Goal: Use online tool/utility

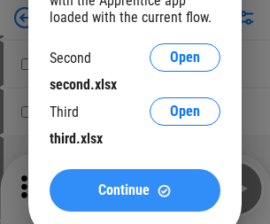
click at [135, 191] on span "Continue" at bounding box center [123, 190] width 51 height 14
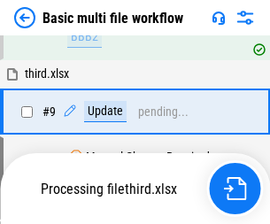
scroll to position [489, 0]
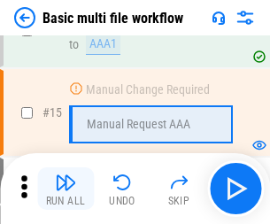
click at [66, 189] on img "button" at bounding box center [65, 182] width 21 height 21
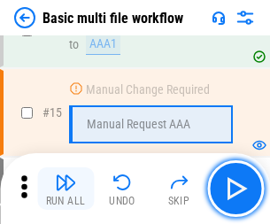
scroll to position [1180, 0]
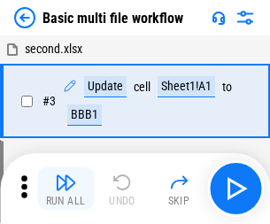
click at [66, 189] on img "button" at bounding box center [65, 182] width 21 height 21
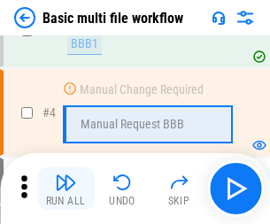
click at [66, 189] on img "button" at bounding box center [65, 182] width 21 height 21
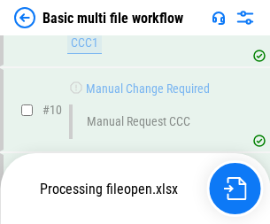
scroll to position [830, 0]
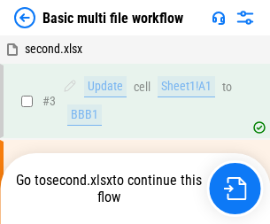
scroll to position [72, 0]
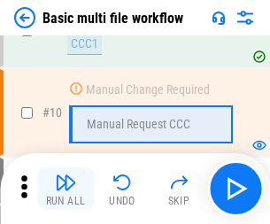
click at [66, 189] on img "button" at bounding box center [65, 182] width 21 height 21
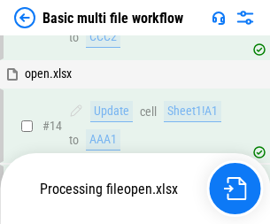
scroll to position [1055, 0]
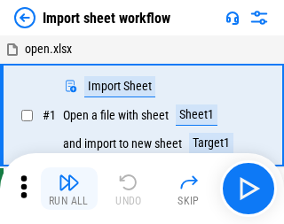
click at [66, 189] on img "button" at bounding box center [68, 182] width 21 height 21
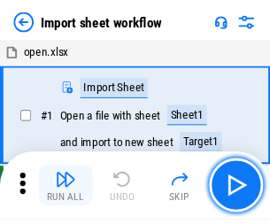
scroll to position [6, 0]
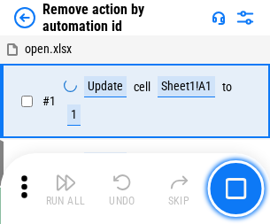
scroll to position [66, 0]
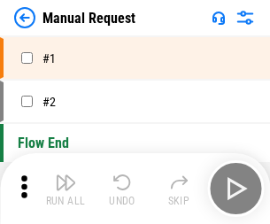
click at [66, 189] on img "button" at bounding box center [65, 182] width 21 height 21
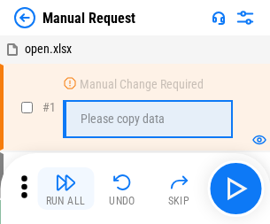
click at [66, 189] on img "button" at bounding box center [65, 182] width 21 height 21
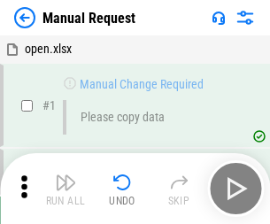
scroll to position [60, 0]
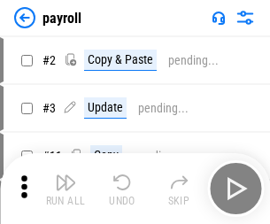
click at [66, 189] on img "button" at bounding box center [65, 182] width 21 height 21
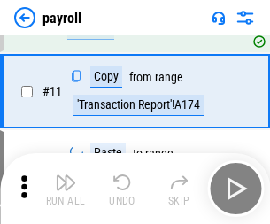
scroll to position [129, 0]
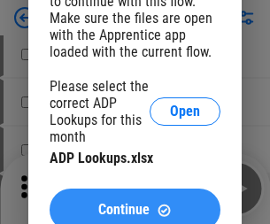
click at [135, 203] on span "Continue" at bounding box center [123, 210] width 51 height 14
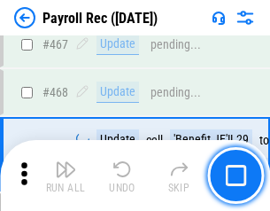
scroll to position [9445, 0]
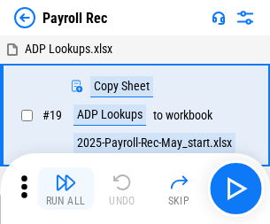
click at [66, 189] on img "button" at bounding box center [65, 182] width 21 height 21
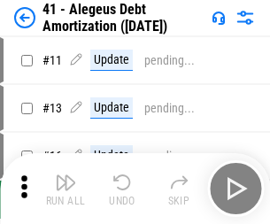
click at [66, 189] on img "button" at bounding box center [65, 182] width 21 height 21
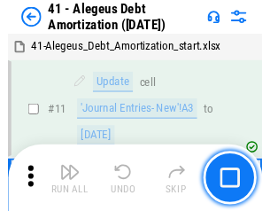
scroll to position [219, 0]
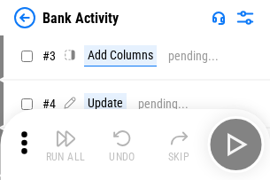
click at [66, 144] on img "button" at bounding box center [65, 138] width 21 height 21
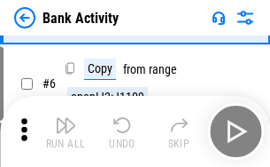
scroll to position [94, 0]
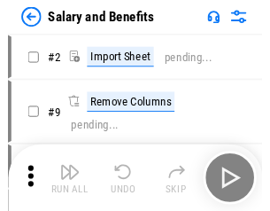
scroll to position [24, 0]
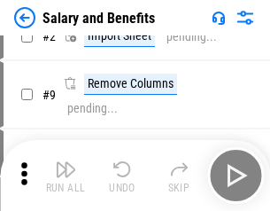
click at [66, 175] on img "button" at bounding box center [65, 169] width 21 height 21
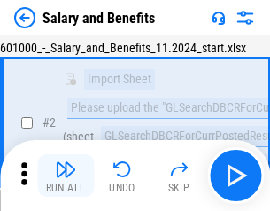
click at [66, 175] on img "button" at bounding box center [65, 169] width 21 height 21
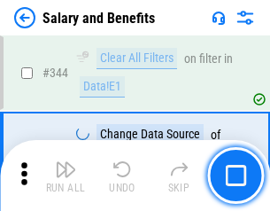
scroll to position [8299, 0]
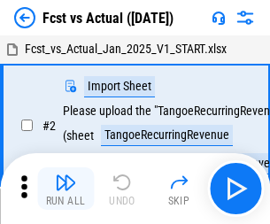
click at [66, 175] on img "button" at bounding box center [65, 182] width 21 height 21
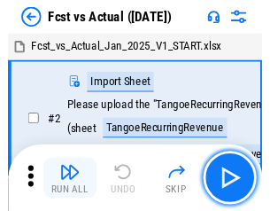
scroll to position [23, 0]
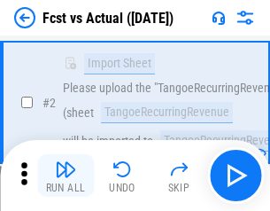
click at [66, 175] on img "button" at bounding box center [65, 169] width 21 height 21
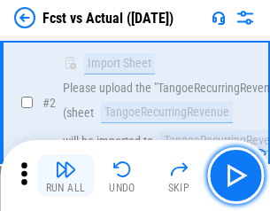
scroll to position [166, 0]
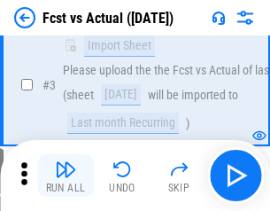
click at [66, 175] on img "button" at bounding box center [65, 169] width 21 height 21
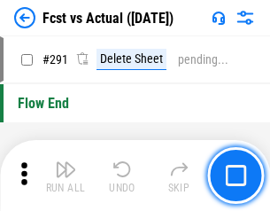
scroll to position [8388, 0]
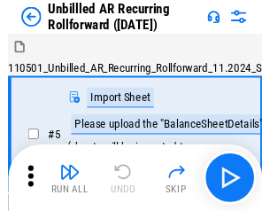
scroll to position [38, 0]
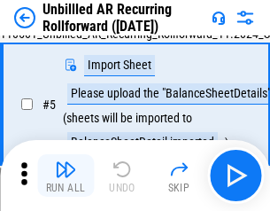
click at [66, 175] on img "button" at bounding box center [65, 169] width 21 height 21
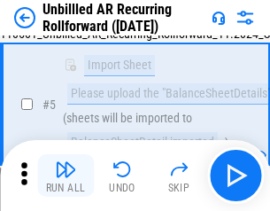
click at [66, 175] on img "button" at bounding box center [65, 169] width 21 height 21
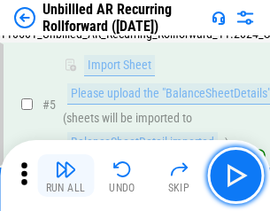
scroll to position [167, 0]
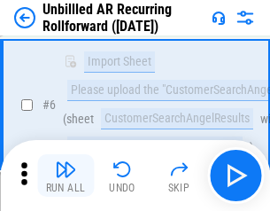
click at [66, 175] on img "button" at bounding box center [65, 169] width 21 height 21
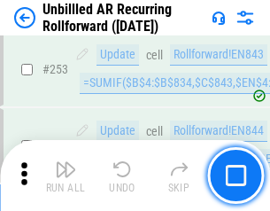
scroll to position [6020, 0]
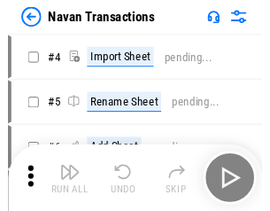
scroll to position [28, 0]
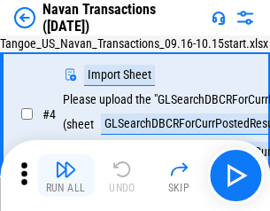
click at [66, 175] on img "button" at bounding box center [65, 169] width 21 height 21
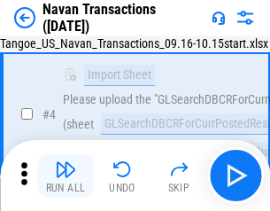
click at [66, 175] on img "button" at bounding box center [65, 169] width 21 height 21
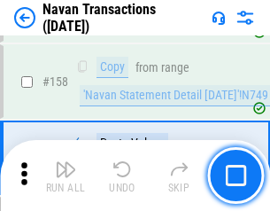
scroll to position [5746, 0]
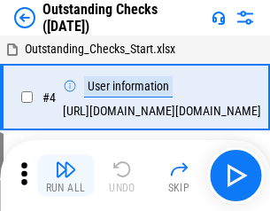
click at [66, 175] on img "button" at bounding box center [65, 169] width 21 height 21
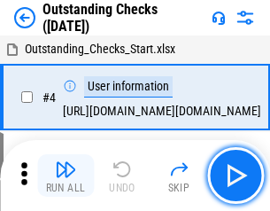
scroll to position [74, 0]
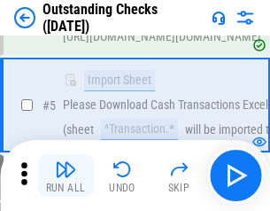
click at [66, 175] on img "button" at bounding box center [65, 169] width 21 height 21
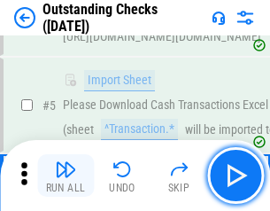
scroll to position [185, 0]
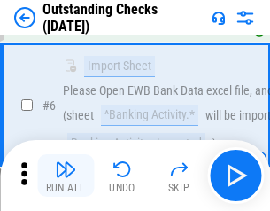
click at [66, 175] on img "button" at bounding box center [65, 169] width 21 height 21
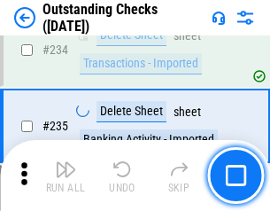
scroll to position [5382, 0]
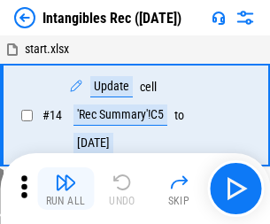
click at [66, 189] on img "button" at bounding box center [65, 182] width 21 height 21
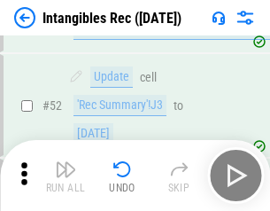
scroll to position [690, 0]
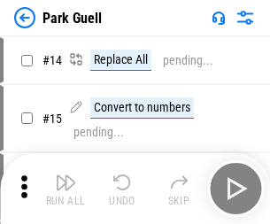
click at [66, 175] on img "button" at bounding box center [65, 182] width 21 height 21
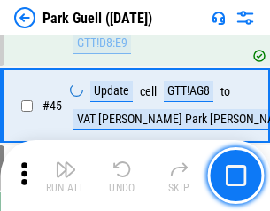
scroll to position [2216, 0]
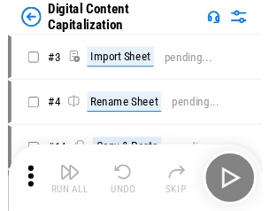
scroll to position [38, 0]
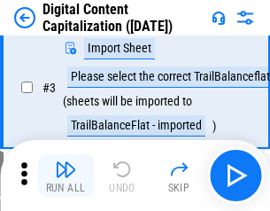
click at [66, 175] on img "button" at bounding box center [65, 169] width 21 height 21
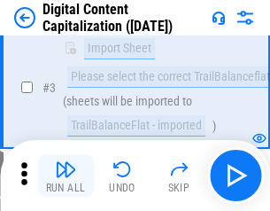
click at [66, 175] on img "button" at bounding box center [65, 169] width 21 height 21
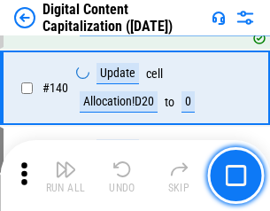
scroll to position [1866, 0]
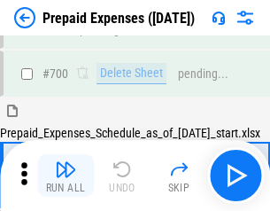
click at [66, 175] on img "button" at bounding box center [65, 169] width 21 height 21
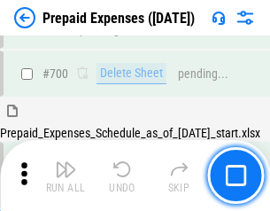
scroll to position [4769, 0]
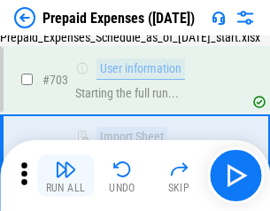
click at [66, 175] on img "button" at bounding box center [65, 169] width 21 height 21
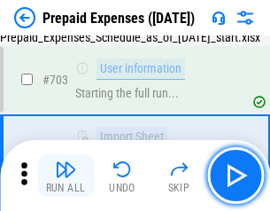
scroll to position [4873, 0]
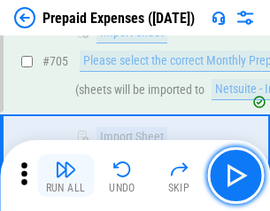
click at [66, 175] on img "button" at bounding box center [65, 169] width 21 height 21
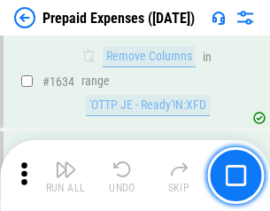
scroll to position [17257, 0]
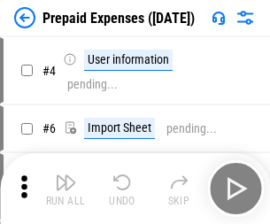
click at [66, 189] on img "button" at bounding box center [65, 182] width 21 height 21
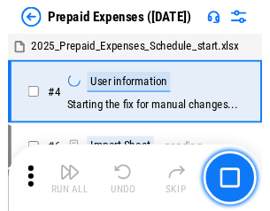
scroll to position [78, 0]
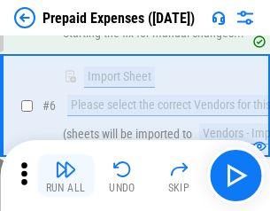
click at [66, 175] on img "button" at bounding box center [65, 169] width 21 height 21
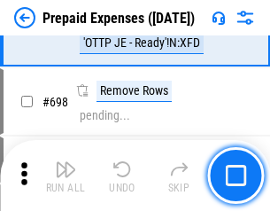
scroll to position [6172, 0]
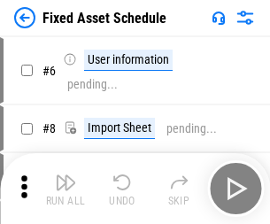
click at [66, 189] on img "button" at bounding box center [65, 182] width 21 height 21
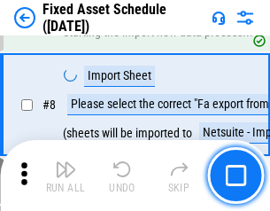
click at [66, 175] on img "button" at bounding box center [65, 169] width 21 height 21
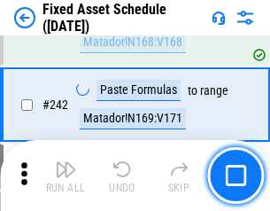
scroll to position [5490, 0]
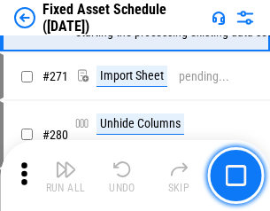
click at [66, 175] on img "button" at bounding box center [65, 169] width 21 height 21
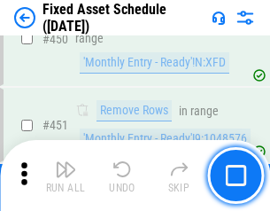
scroll to position [7923, 0]
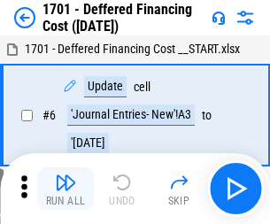
click at [66, 189] on img "button" at bounding box center [65, 182] width 21 height 21
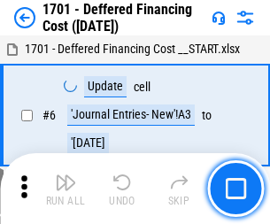
scroll to position [213, 0]
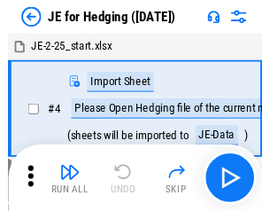
scroll to position [3, 0]
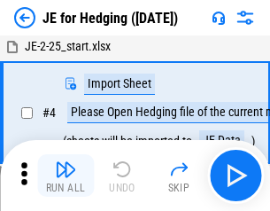
click at [66, 175] on img "button" at bounding box center [65, 169] width 21 height 21
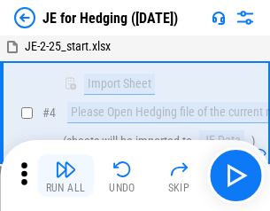
click at [66, 175] on img "button" at bounding box center [65, 169] width 21 height 21
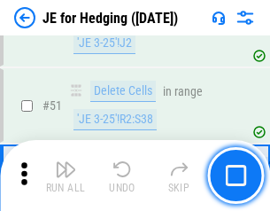
scroll to position [1148, 0]
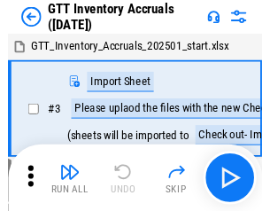
scroll to position [3, 0]
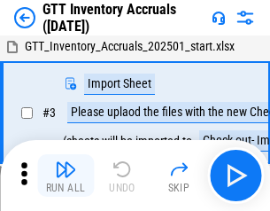
click at [66, 175] on img "button" at bounding box center [65, 169] width 21 height 21
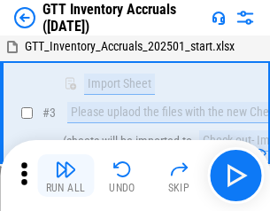
click at [66, 175] on img "button" at bounding box center [65, 169] width 21 height 21
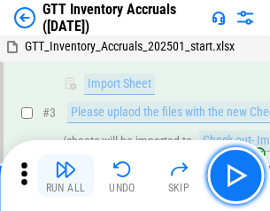
scroll to position [114, 0]
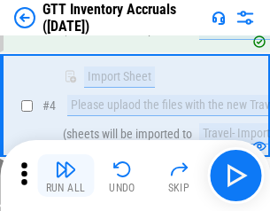
click at [66, 175] on img "button" at bounding box center [65, 169] width 21 height 21
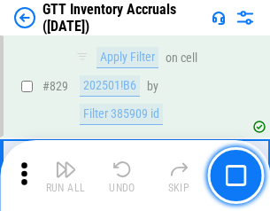
scroll to position [13453, 0]
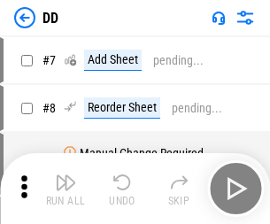
click at [66, 189] on img "button" at bounding box center [65, 182] width 21 height 21
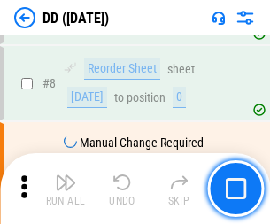
scroll to position [171, 0]
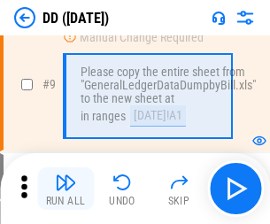
click at [66, 189] on img "button" at bounding box center [65, 182] width 21 height 21
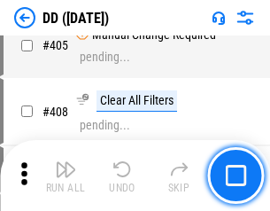
scroll to position [7930, 0]
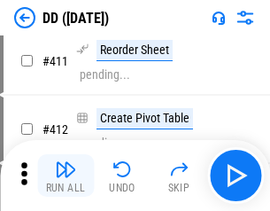
click at [66, 175] on img "button" at bounding box center [65, 169] width 21 height 21
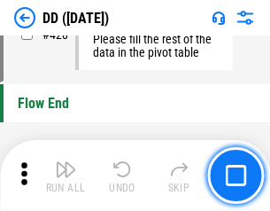
scroll to position [8483, 0]
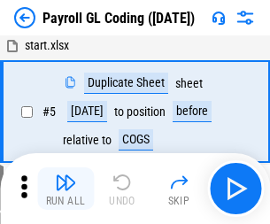
click at [66, 189] on img "button" at bounding box center [65, 182] width 21 height 21
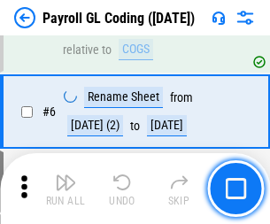
scroll to position [213, 0]
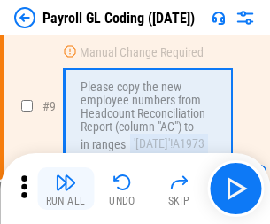
click at [66, 189] on img "button" at bounding box center [65, 182] width 21 height 21
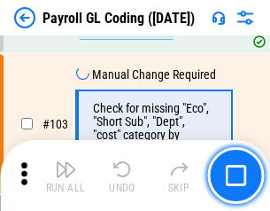
scroll to position [4158, 0]
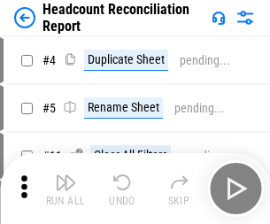
click at [66, 189] on img "button" at bounding box center [65, 182] width 21 height 21
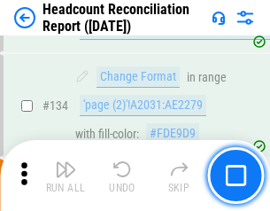
scroll to position [2131, 0]
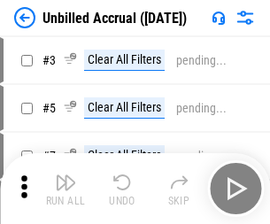
click at [66, 189] on img "button" at bounding box center [65, 182] width 21 height 21
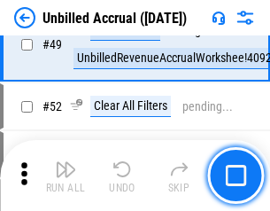
scroll to position [1608, 0]
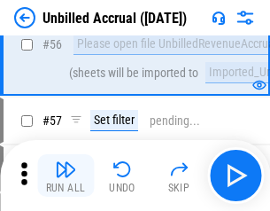
click at [66, 175] on img "button" at bounding box center [65, 169] width 21 height 21
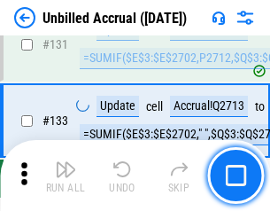
scroll to position [5279, 0]
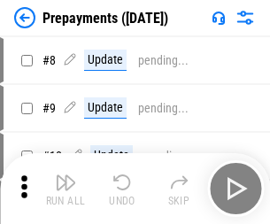
click at [66, 189] on img "button" at bounding box center [65, 182] width 21 height 21
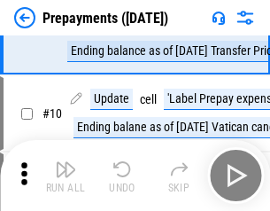
scroll to position [111, 0]
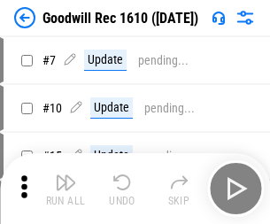
click at [66, 189] on img "button" at bounding box center [65, 182] width 21 height 21
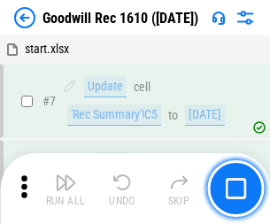
scroll to position [303, 0]
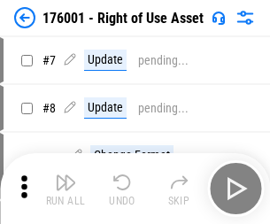
click at [66, 189] on img "button" at bounding box center [65, 182] width 21 height 21
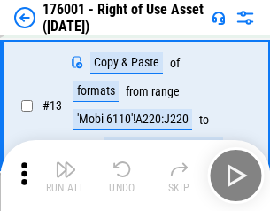
scroll to position [114, 0]
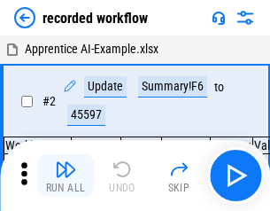
click at [66, 175] on img "button" at bounding box center [65, 169] width 21 height 21
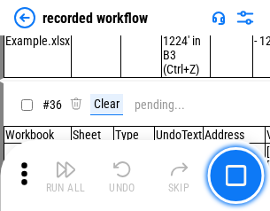
scroll to position [5540, 0]
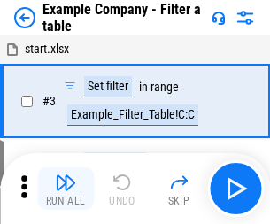
click at [66, 189] on img "button" at bounding box center [65, 182] width 21 height 21
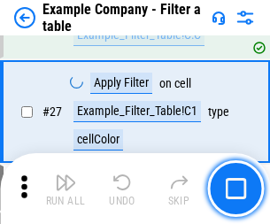
scroll to position [1622, 0]
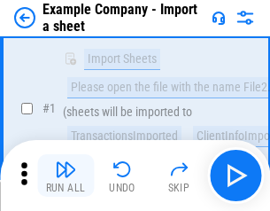
click at [66, 175] on img "button" at bounding box center [65, 169] width 21 height 21
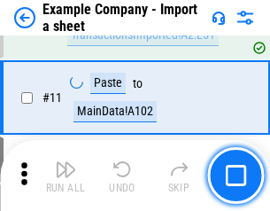
scroll to position [392, 0]
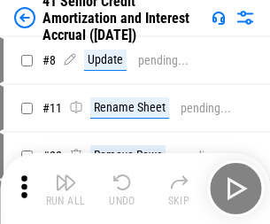
click at [66, 175] on img "button" at bounding box center [65, 182] width 21 height 21
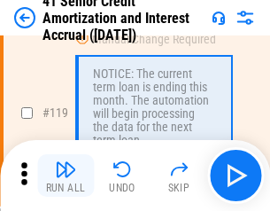
click at [66, 175] on img "button" at bounding box center [65, 169] width 21 height 21
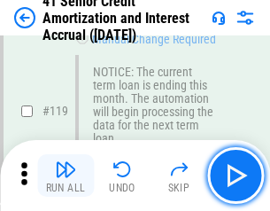
scroll to position [1672, 0]
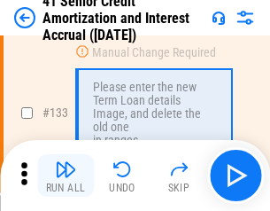
click at [66, 175] on img "button" at bounding box center [65, 169] width 21 height 21
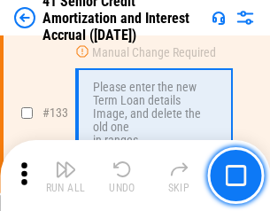
scroll to position [1852, 0]
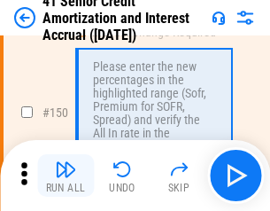
click at [66, 175] on img "button" at bounding box center [65, 169] width 21 height 21
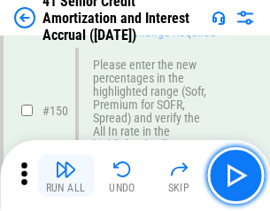
scroll to position [2038, 0]
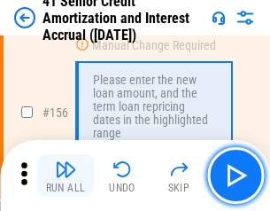
click at [66, 175] on img "button" at bounding box center [65, 169] width 21 height 21
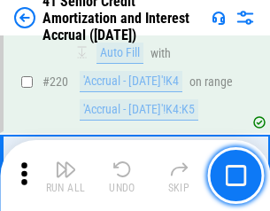
scroll to position [3969, 0]
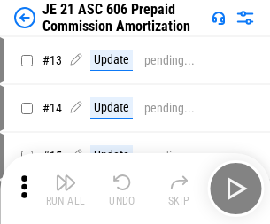
click at [66, 175] on img "button" at bounding box center [65, 182] width 21 height 21
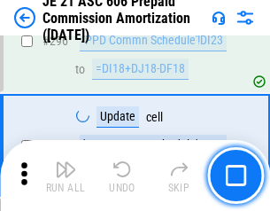
scroll to position [3261, 0]
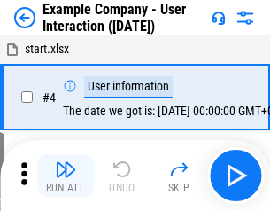
click at [66, 175] on img "button" at bounding box center [65, 169] width 21 height 21
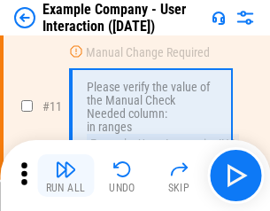
click at [66, 175] on img "button" at bounding box center [65, 169] width 21 height 21
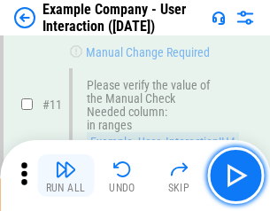
scroll to position [384, 0]
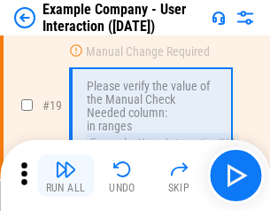
click at [66, 175] on img "button" at bounding box center [65, 169] width 21 height 21
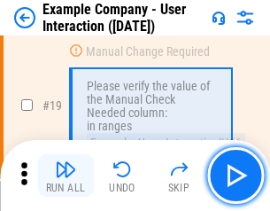
click at [66, 175] on img "button" at bounding box center [65, 169] width 21 height 21
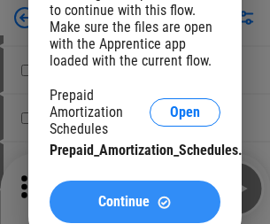
click at [135, 202] on span "Continue" at bounding box center [123, 202] width 51 height 14
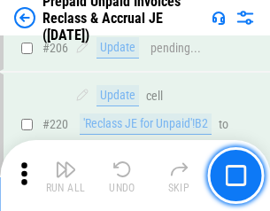
scroll to position [2297, 0]
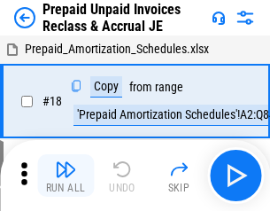
click at [66, 175] on img "button" at bounding box center [65, 169] width 21 height 21
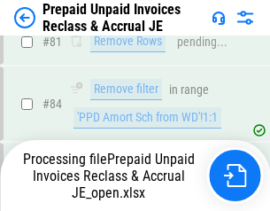
scroll to position [1356, 0]
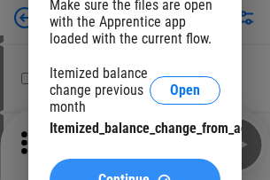
click at [135, 173] on span "Continue" at bounding box center [123, 180] width 51 height 14
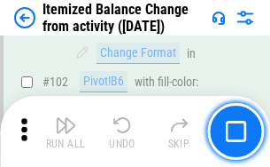
scroll to position [2332, 0]
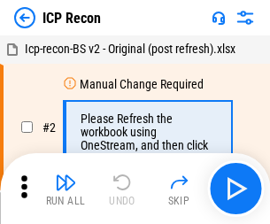
scroll to position [8, 0]
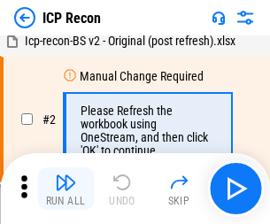
click at [66, 189] on img "button" at bounding box center [65, 182] width 21 height 21
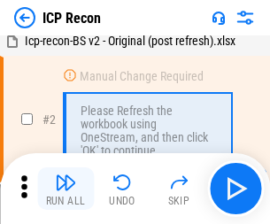
click at [66, 189] on img "button" at bounding box center [65, 182] width 21 height 21
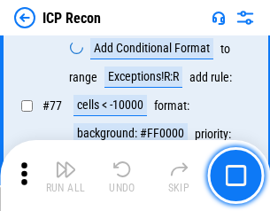
scroll to position [1593, 0]
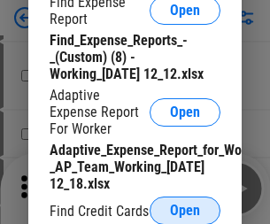
click at [185, 210] on span "Open" at bounding box center [185, 211] width 30 height 14
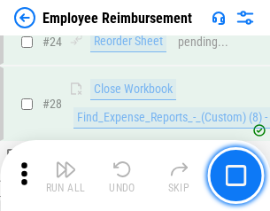
scroll to position [829, 0]
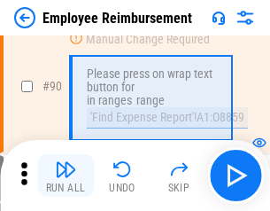
click at [66, 175] on img "button" at bounding box center [65, 169] width 21 height 21
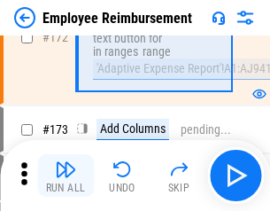
click at [66, 175] on img "button" at bounding box center [65, 169] width 21 height 21
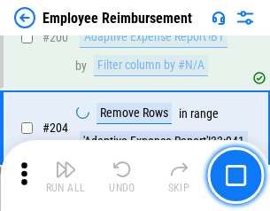
scroll to position [4484, 0]
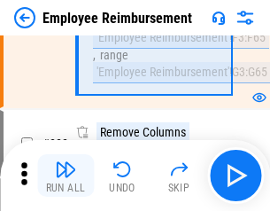
click at [66, 175] on img "button" at bounding box center [65, 169] width 21 height 21
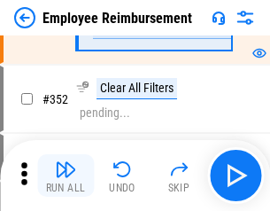
click at [66, 175] on img "button" at bounding box center [65, 169] width 21 height 21
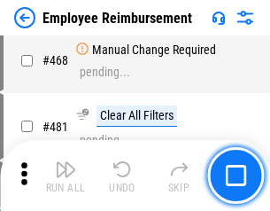
scroll to position [10836, 0]
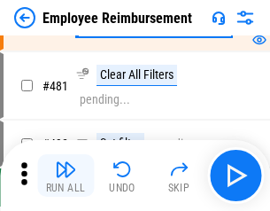
click at [66, 175] on img "button" at bounding box center [65, 169] width 21 height 21
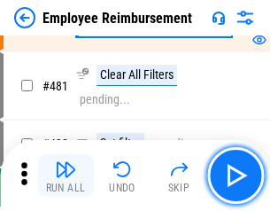
click at [66, 175] on img "button" at bounding box center [65, 169] width 21 height 21
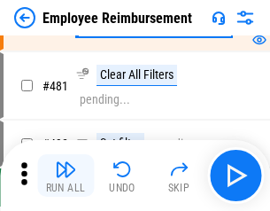
click at [66, 175] on img "button" at bounding box center [65, 169] width 21 height 21
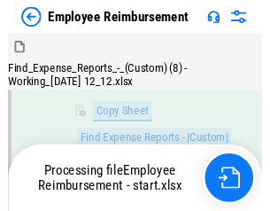
scroll to position [361, 0]
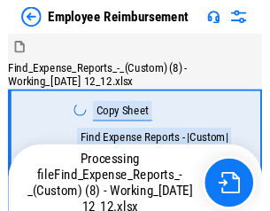
scroll to position [60, 0]
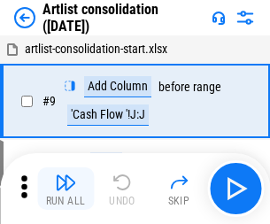
click at [66, 189] on img "button" at bounding box center [65, 182] width 21 height 21
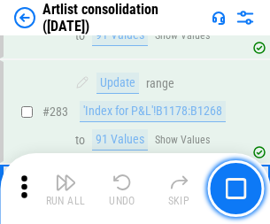
scroll to position [7330, 0]
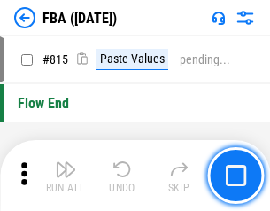
scroll to position [15866, 0]
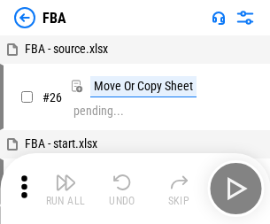
scroll to position [18, 0]
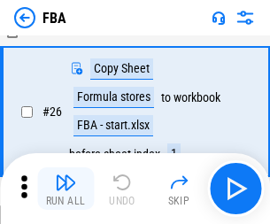
click at [66, 189] on img "button" at bounding box center [65, 182] width 21 height 21
